Goal: Information Seeking & Learning: Learn about a topic

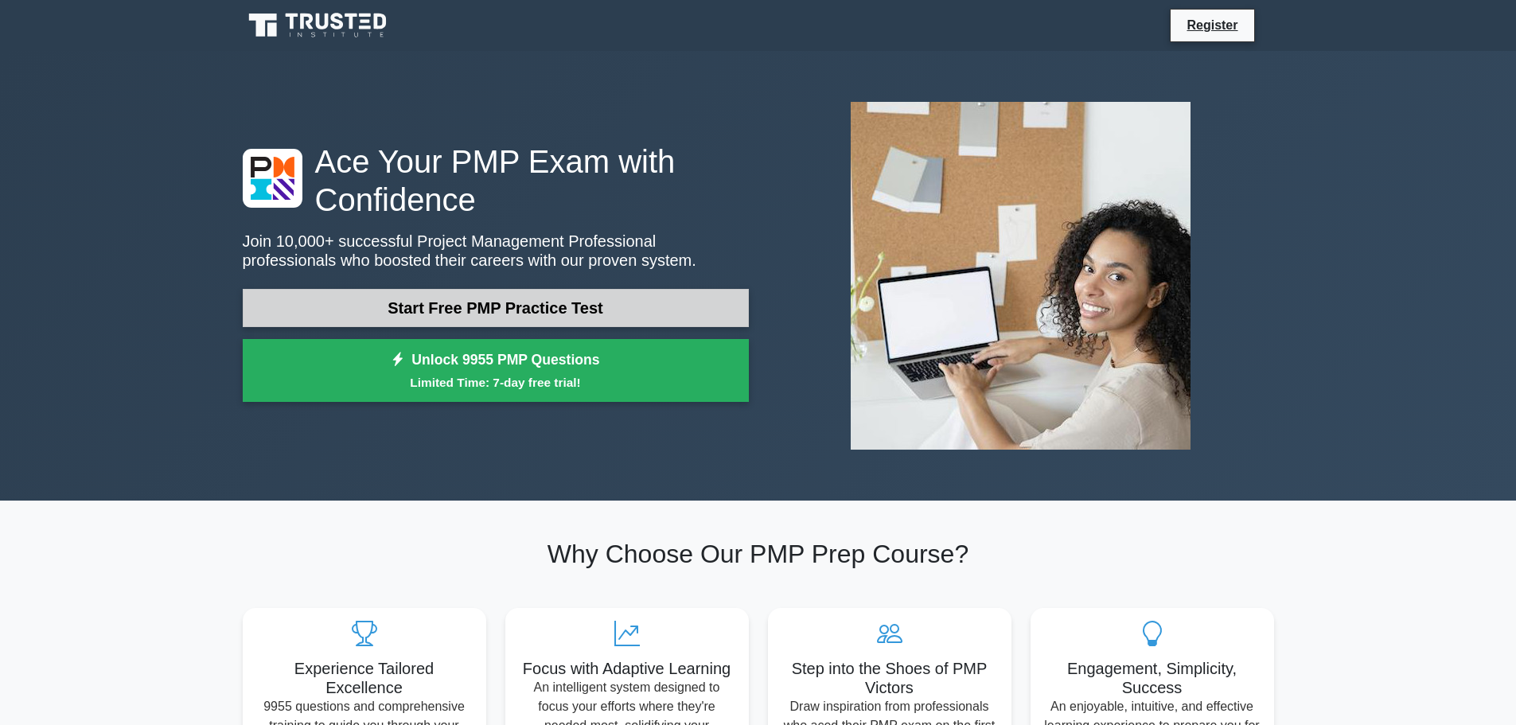
click at [416, 306] on link "Start Free PMP Practice Test" at bounding box center [496, 308] width 506 height 38
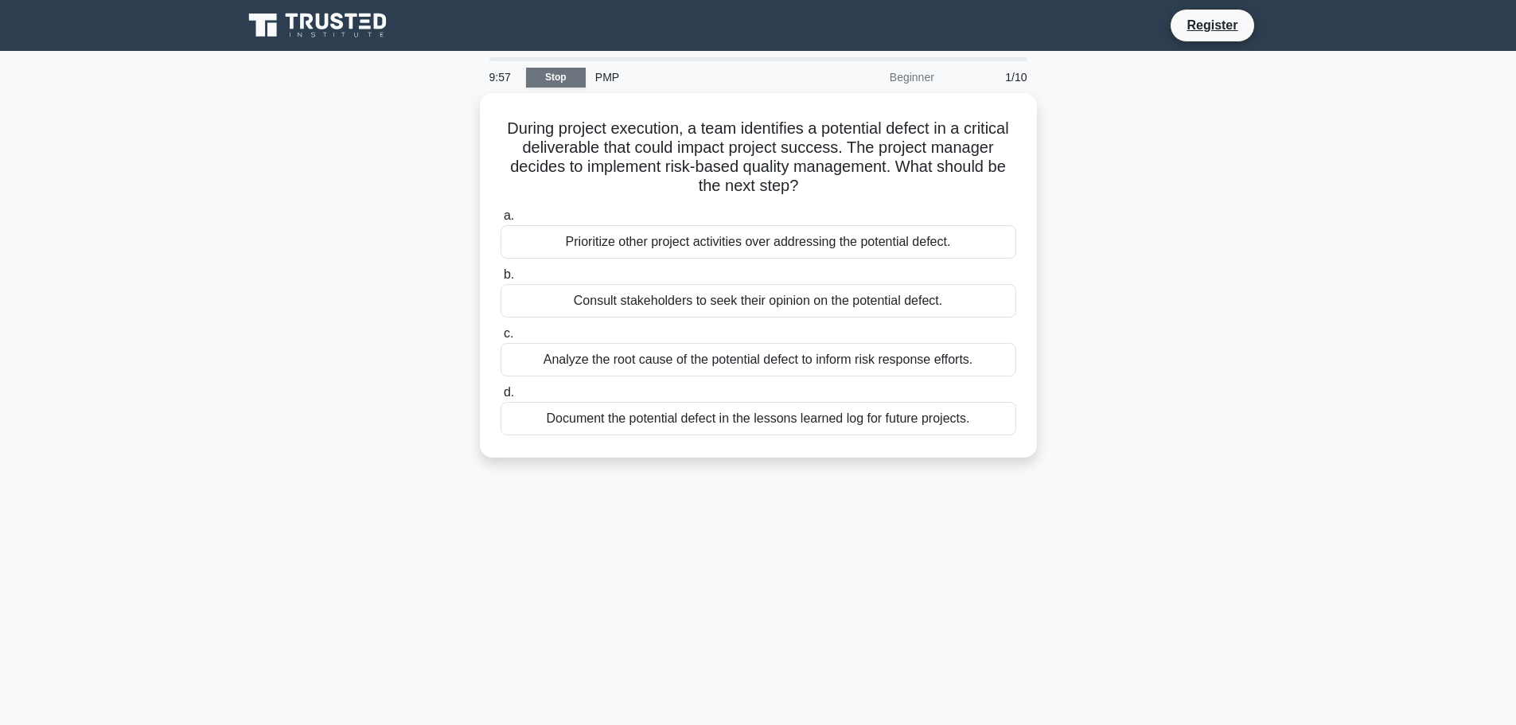
click at [563, 76] on link "Stop" at bounding box center [556, 78] width 60 height 20
